Goal: Navigation & Orientation: Find specific page/section

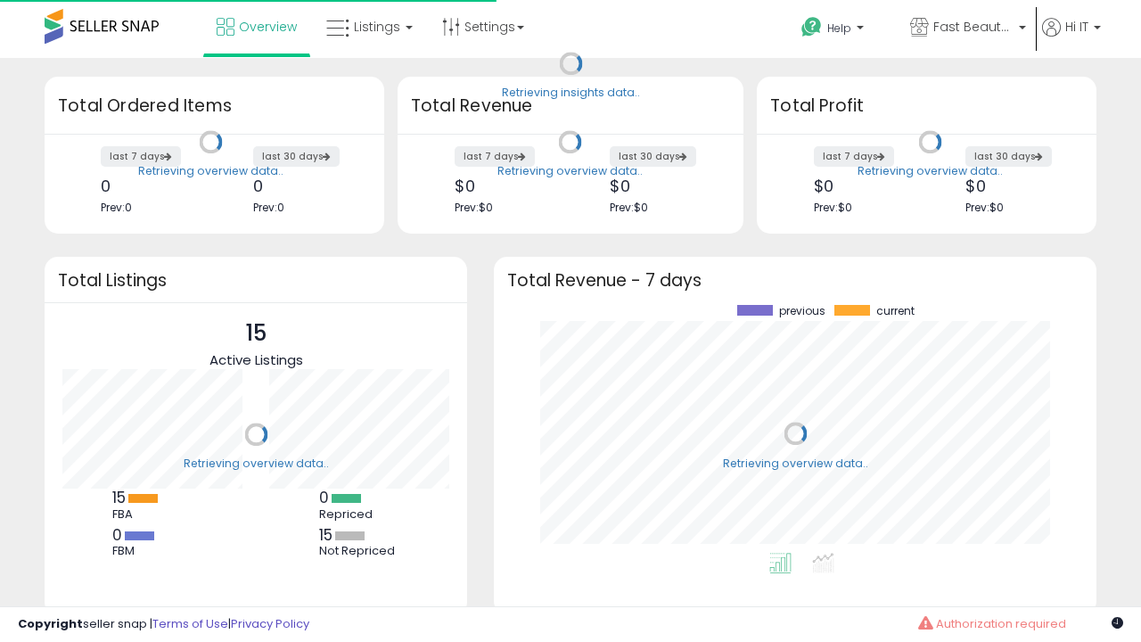
scroll to position [248, 567]
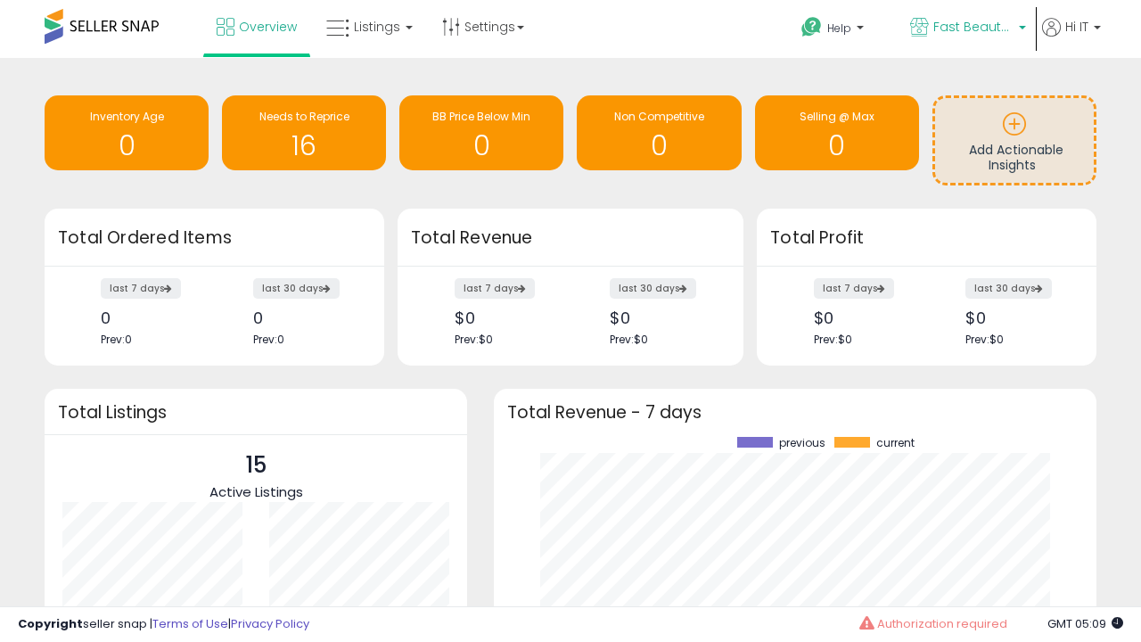
click at [967, 29] on span "Fast Beauty ([GEOGRAPHIC_DATA])" at bounding box center [974, 27] width 80 height 18
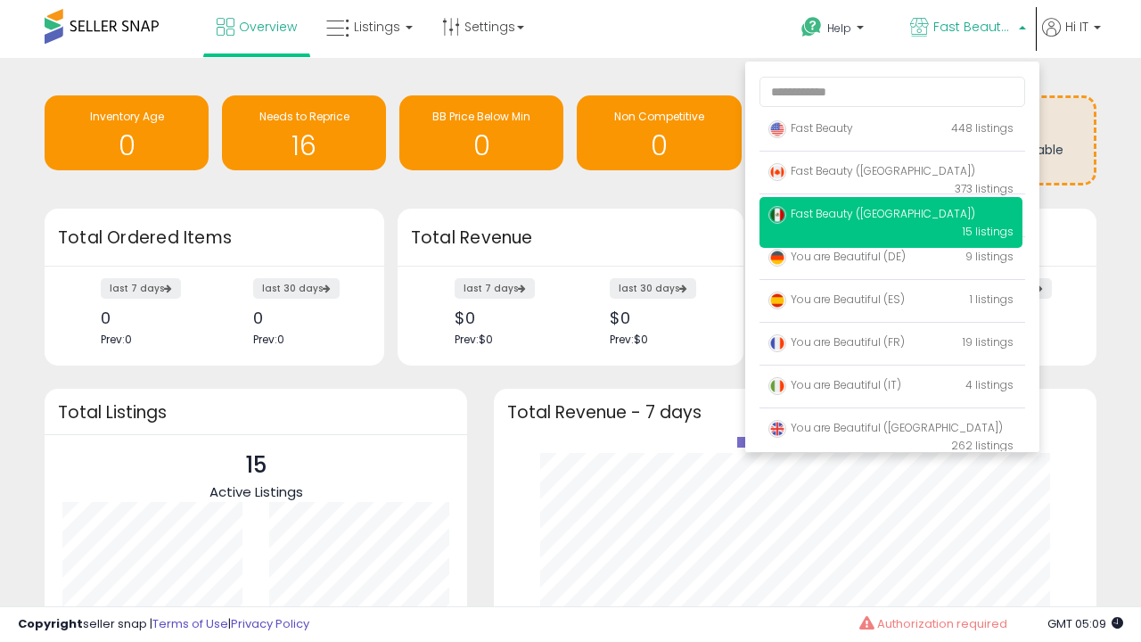
click at [891, 388] on span "You are Beautiful (IT)" at bounding box center [835, 384] width 133 height 15
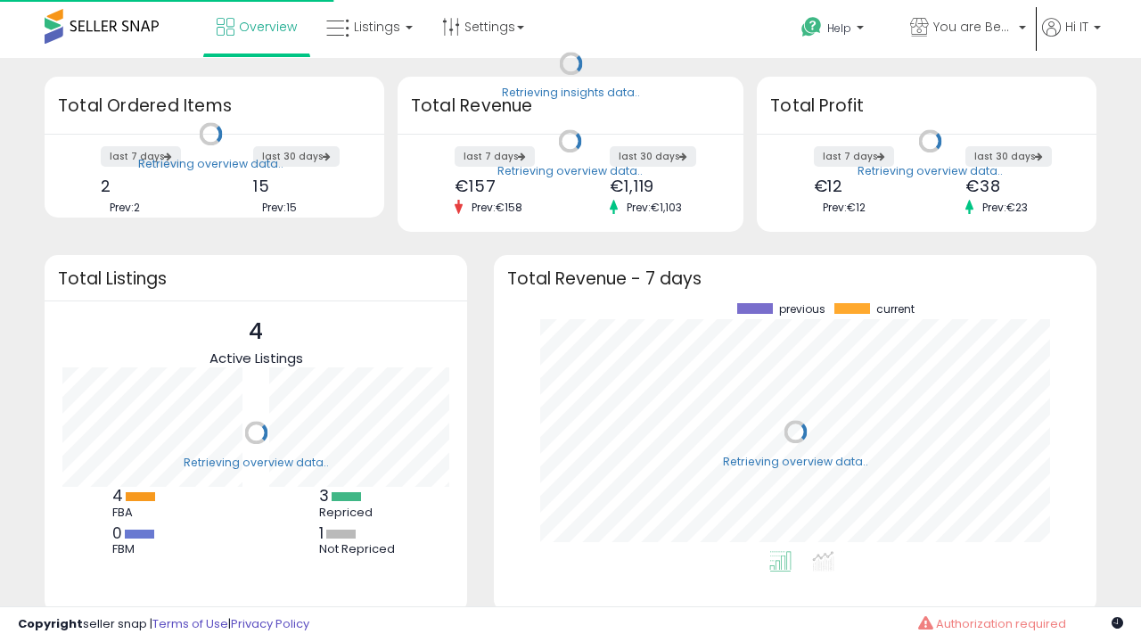
scroll to position [248, 567]
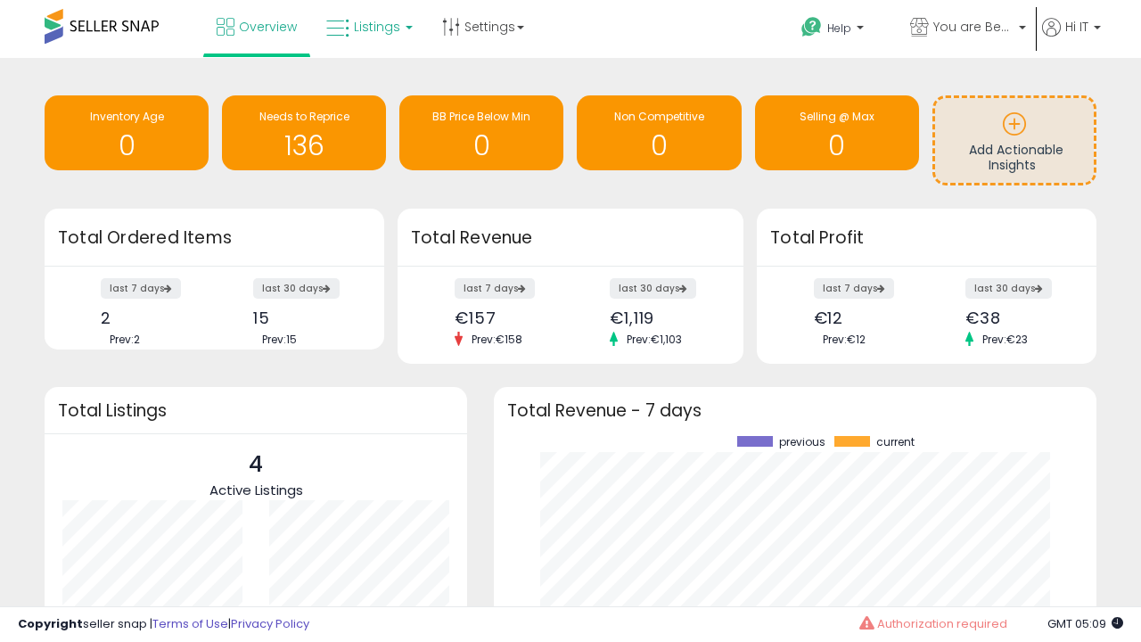
click at [367, 27] on span "Listings" at bounding box center [377, 27] width 46 height 18
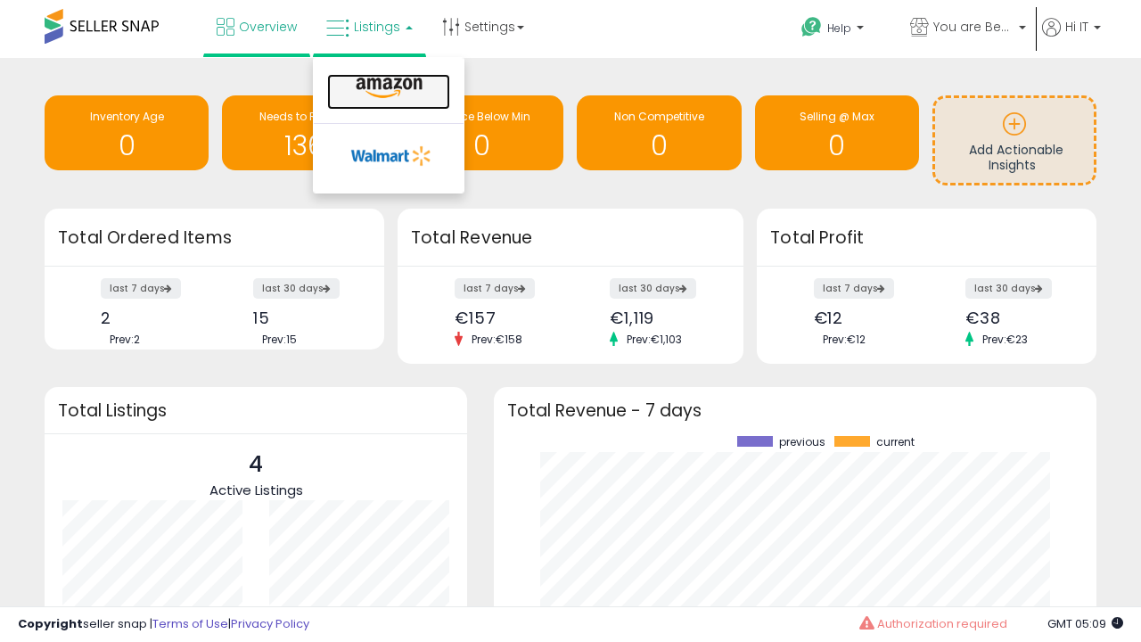
click at [387, 88] on icon at bounding box center [389, 88] width 78 height 23
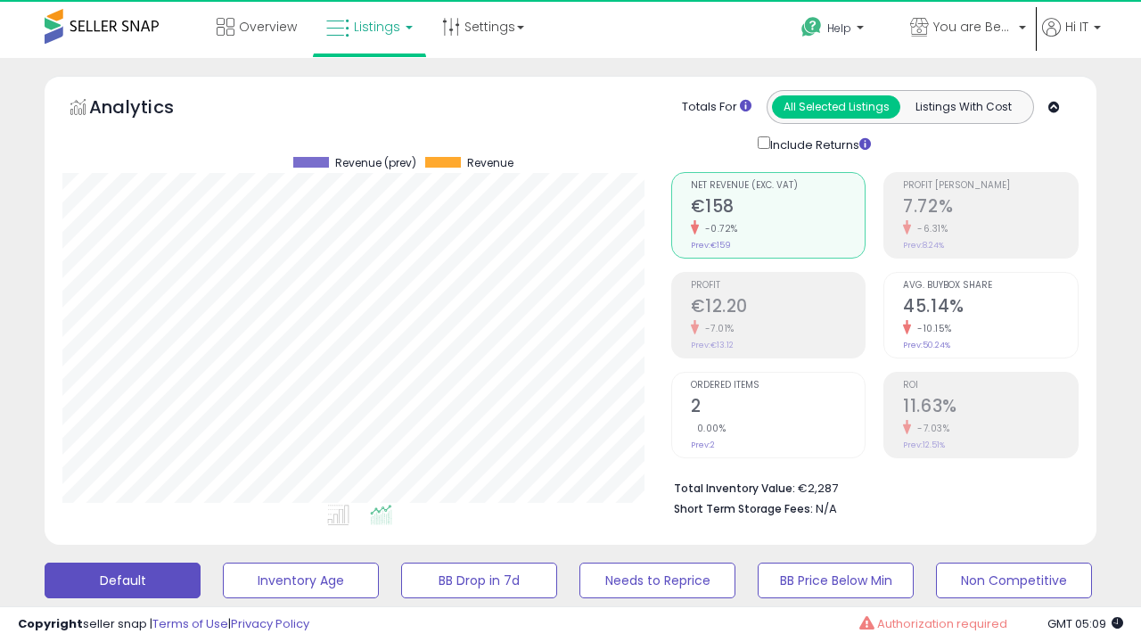
scroll to position [366, 608]
